Goal: Task Accomplishment & Management: Manage account settings

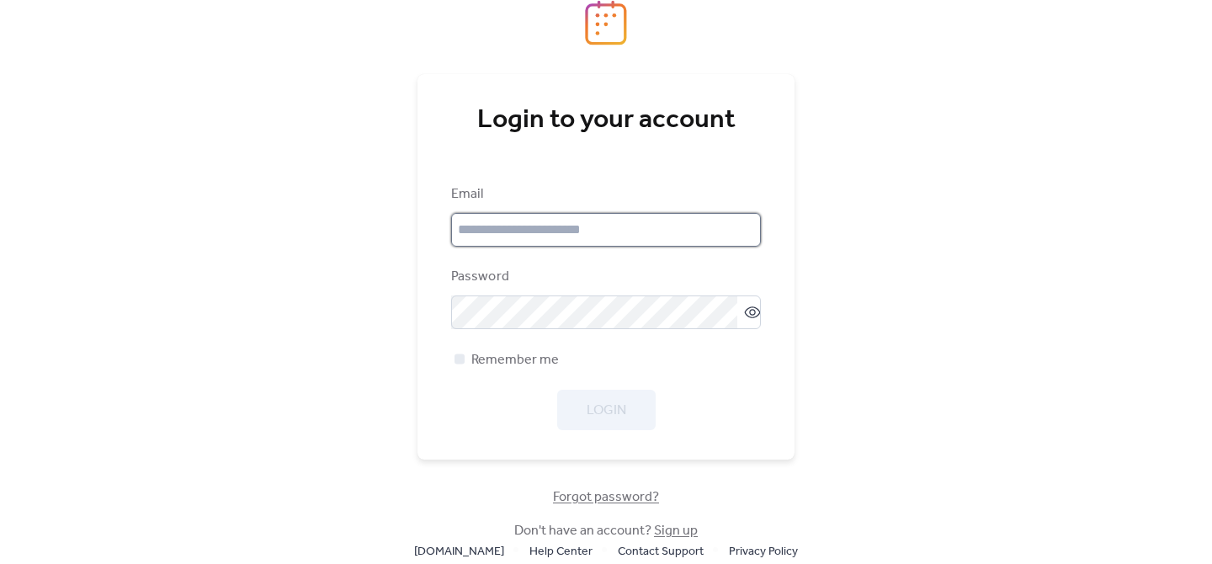
click at [635, 241] on input "email" at bounding box center [606, 230] width 310 height 34
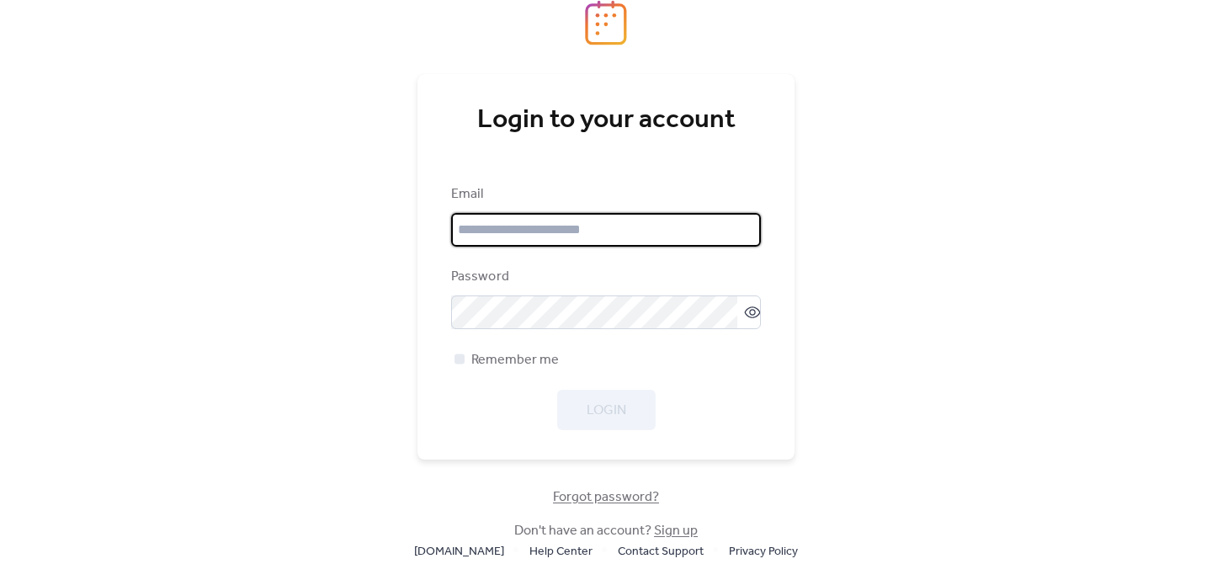
type input "**********"
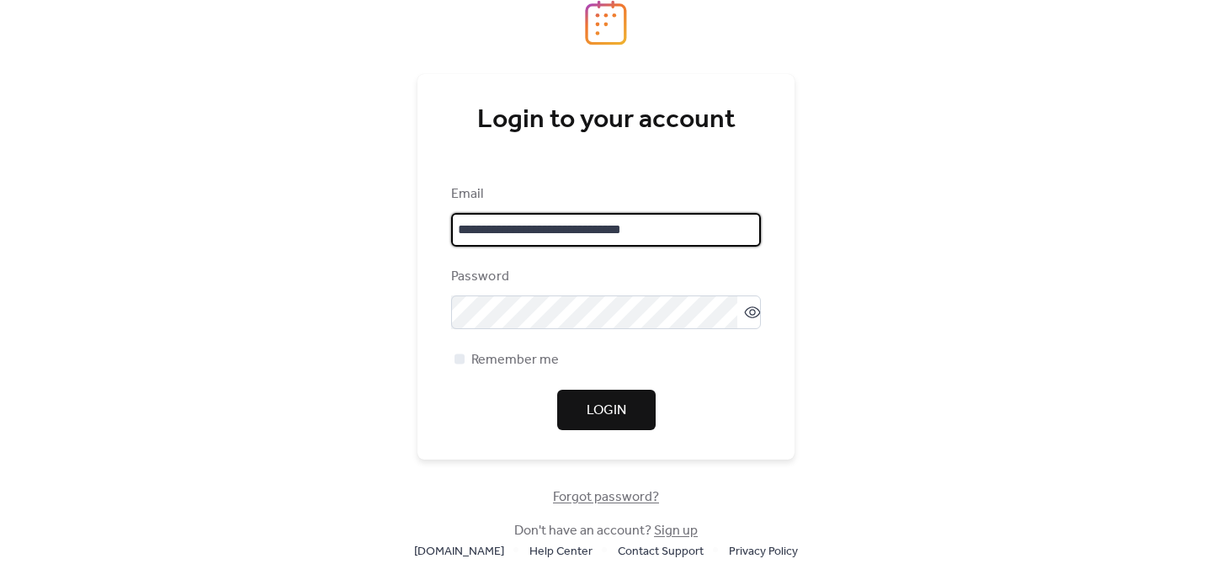
click at [587, 294] on div "Password" at bounding box center [606, 298] width 310 height 62
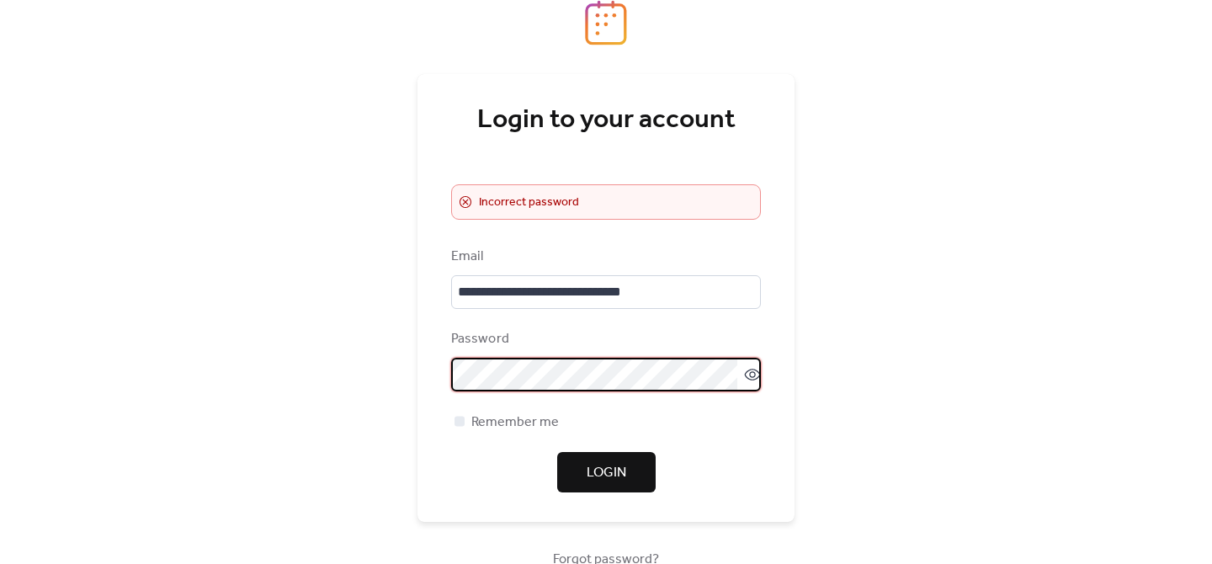
click at [746, 374] on icon at bounding box center [752, 374] width 17 height 17
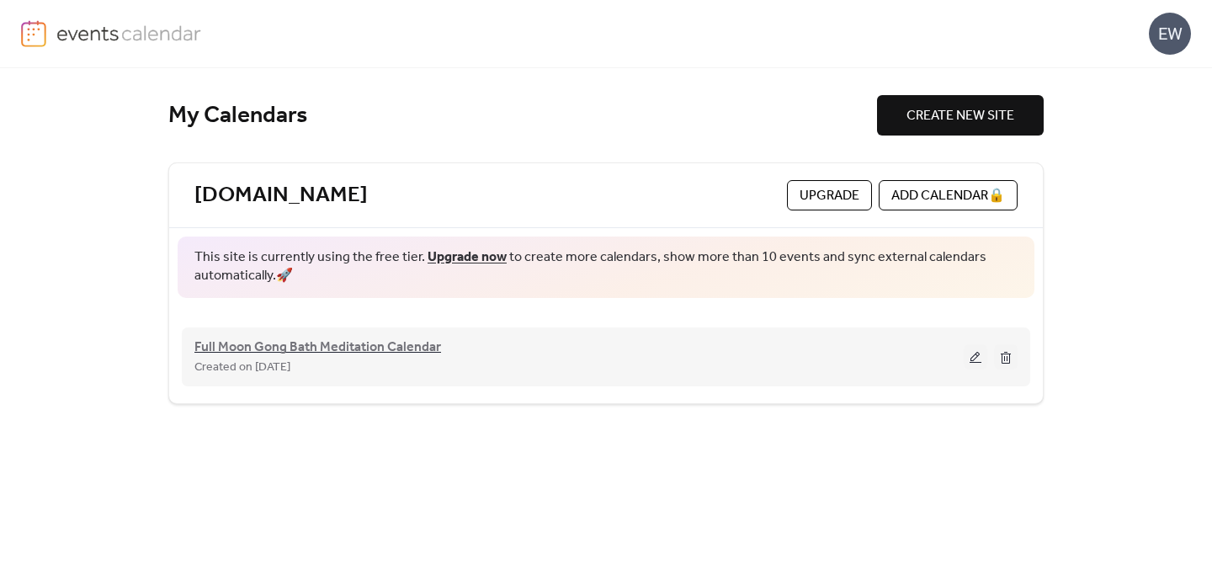
click at [295, 348] on span "Full Moon Gong Bath Meditation Calendar" at bounding box center [317, 348] width 247 height 20
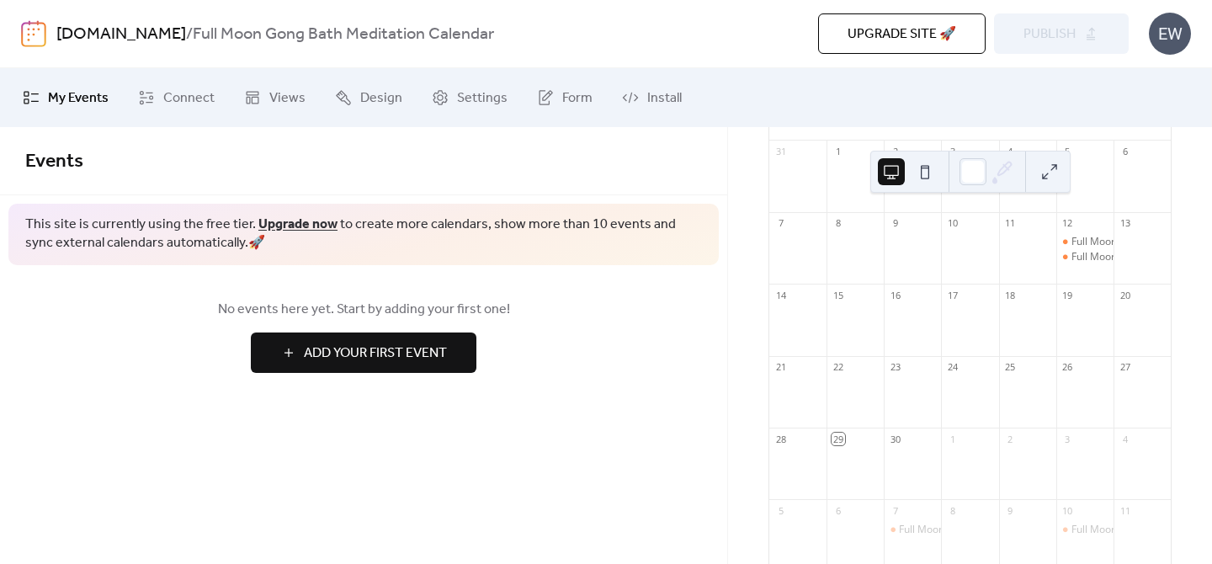
scroll to position [73, 0]
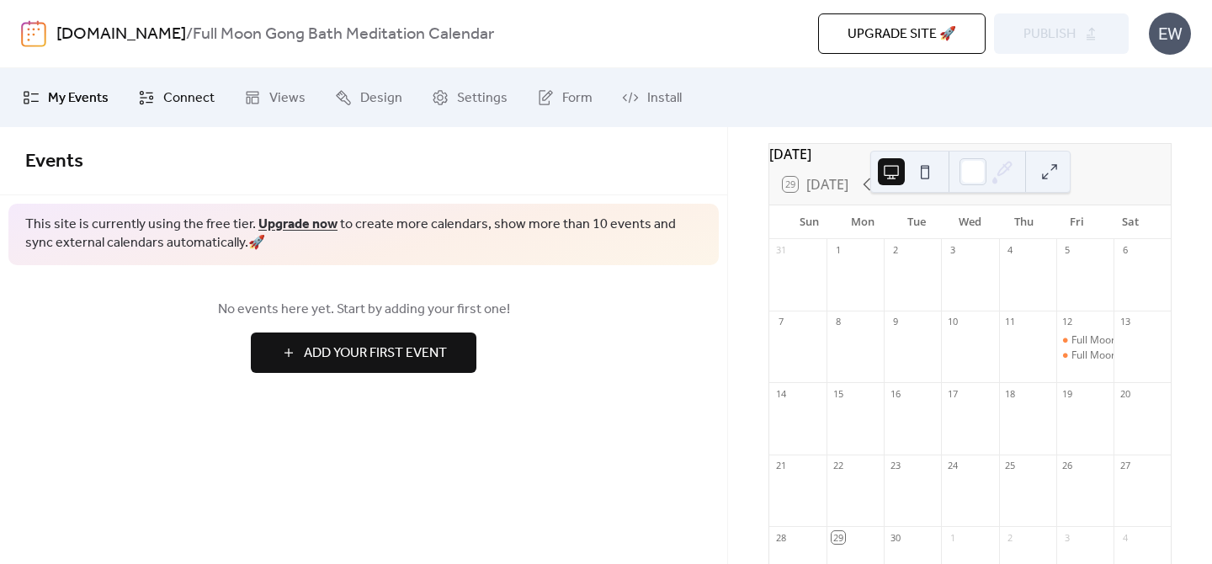
click at [183, 101] on span "Connect" at bounding box center [188, 98] width 51 height 20
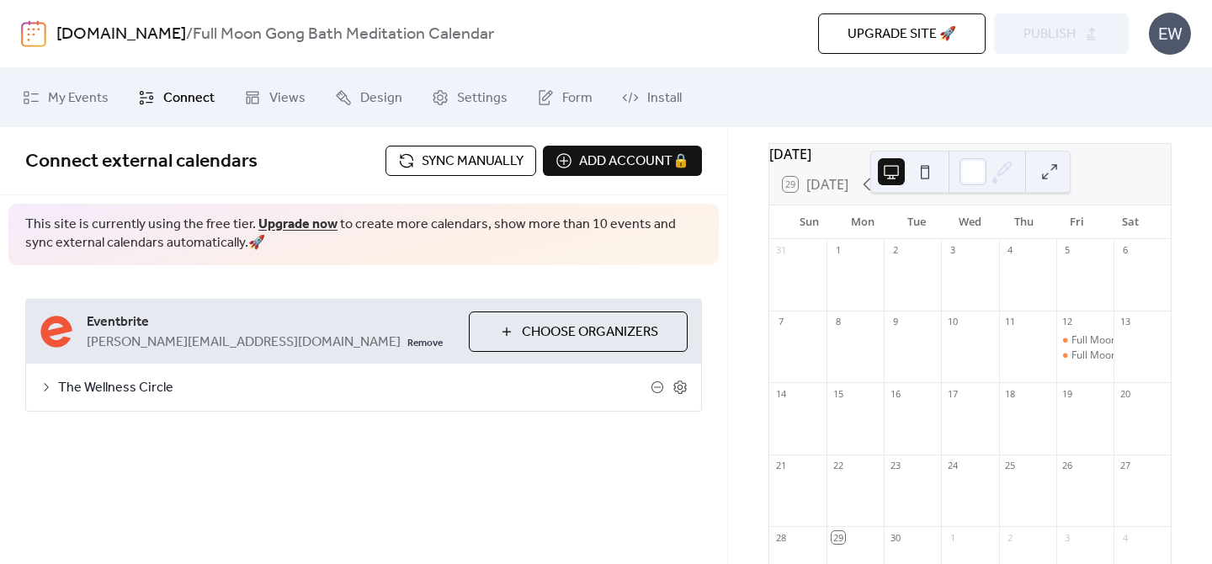
click at [470, 154] on span "Sync manually" at bounding box center [473, 162] width 102 height 20
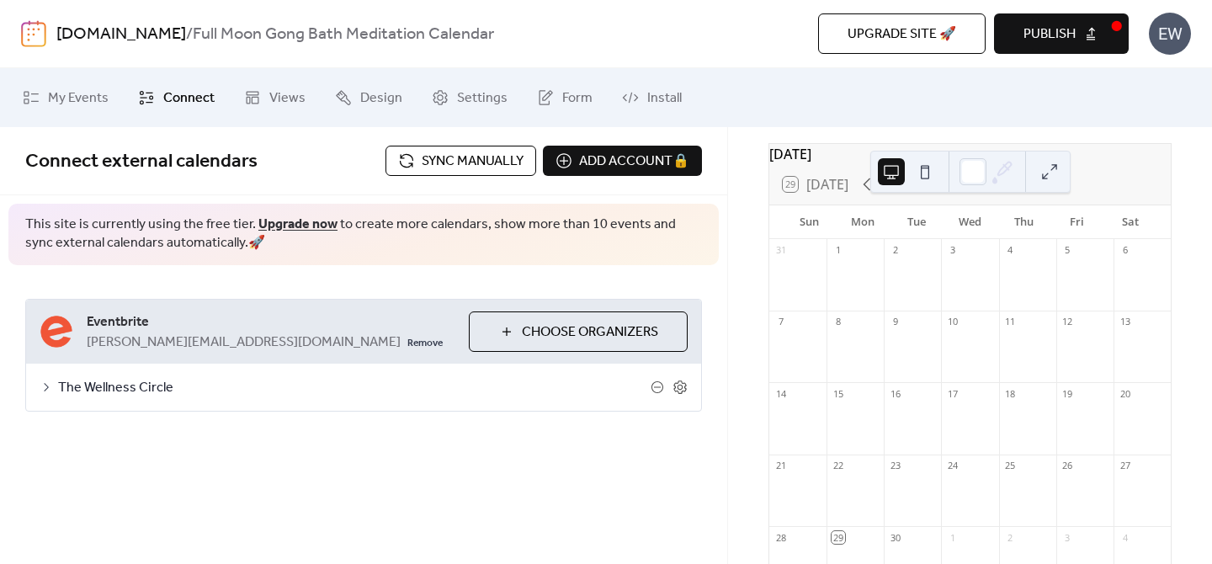
click at [1058, 35] on span "Publish" at bounding box center [1049, 34] width 52 height 20
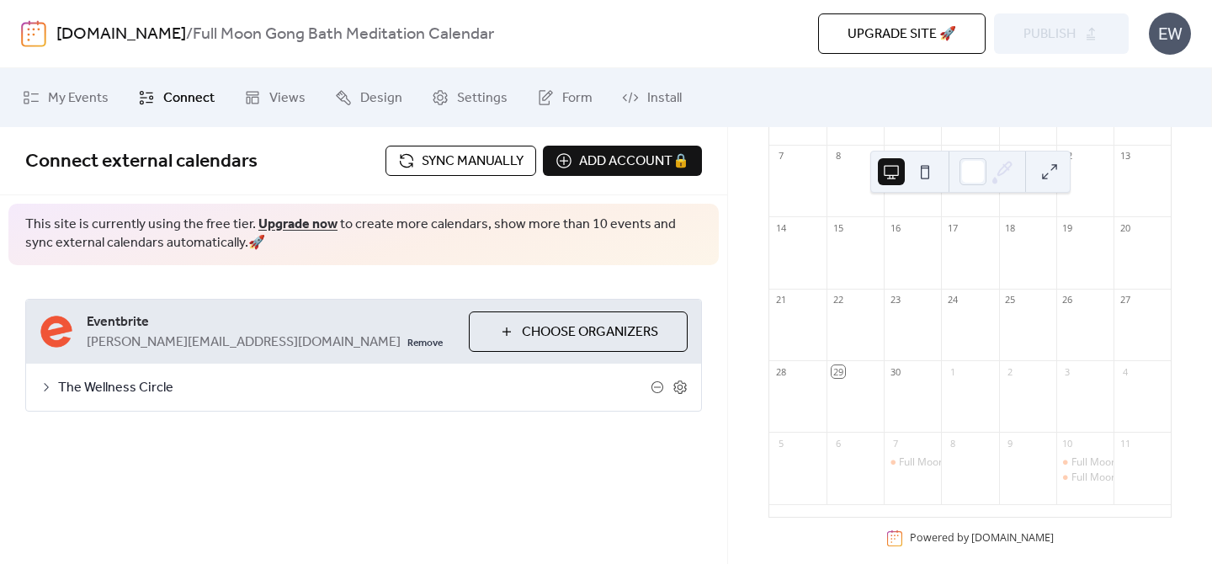
scroll to position [268, 0]
